Goal: Transaction & Acquisition: Purchase product/service

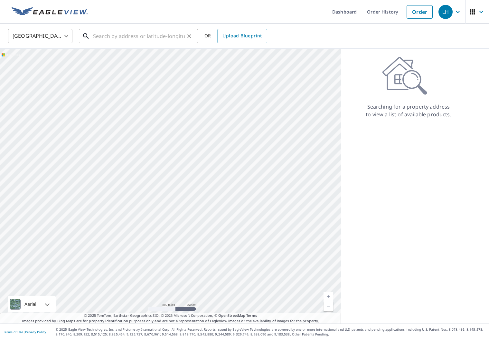
click at [147, 41] on input "text" at bounding box center [139, 36] width 92 height 18
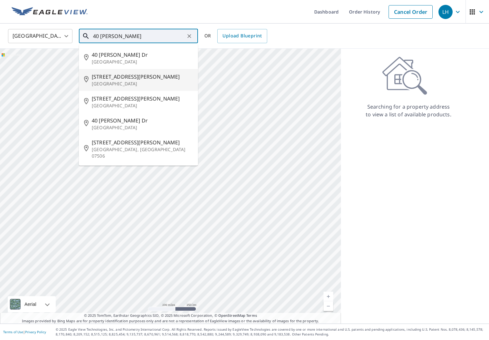
click at [127, 82] on p "[GEOGRAPHIC_DATA]" at bounding box center [142, 83] width 101 height 6
type input "[STREET_ADDRESS][PERSON_NAME]"
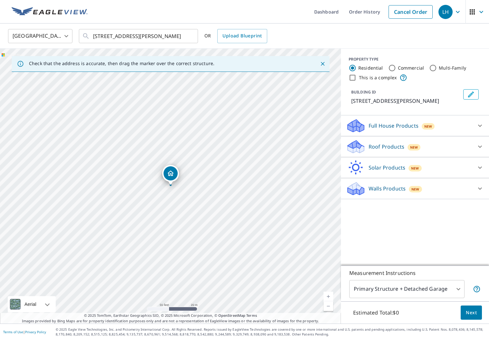
click at [360, 144] on icon at bounding box center [356, 144] width 16 height 8
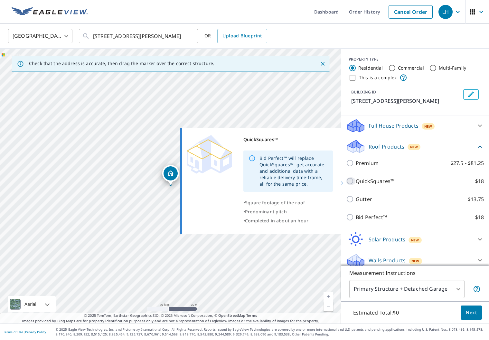
click at [352, 181] on input "QuickSquares™ $18" at bounding box center [351, 181] width 10 height 8
checkbox input "true"
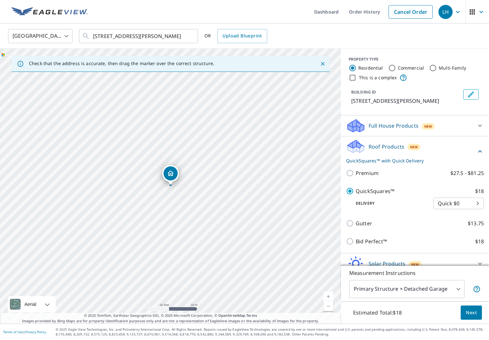
click at [466, 310] on button "Next" at bounding box center [471, 312] width 21 height 14
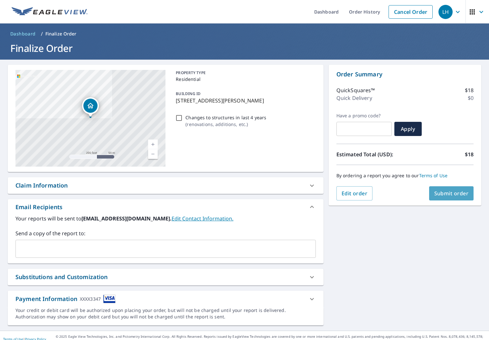
click at [447, 196] on span "Submit order" at bounding box center [451, 193] width 34 height 7
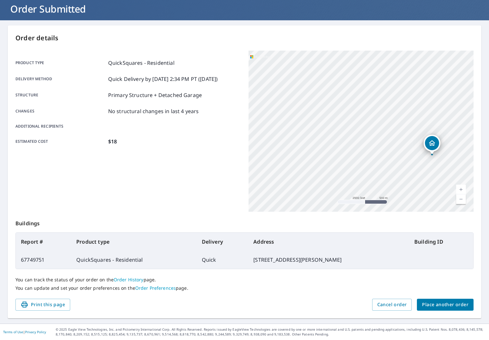
scroll to position [39, 0]
